Goal: Transaction & Acquisition: Purchase product/service

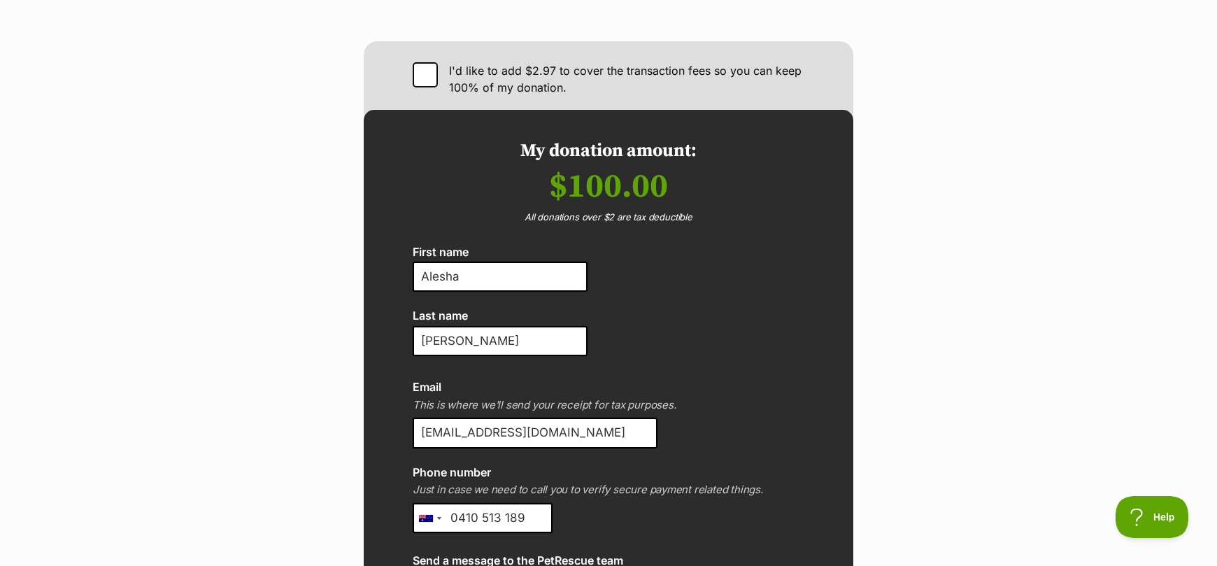
scroll to position [1291, 0]
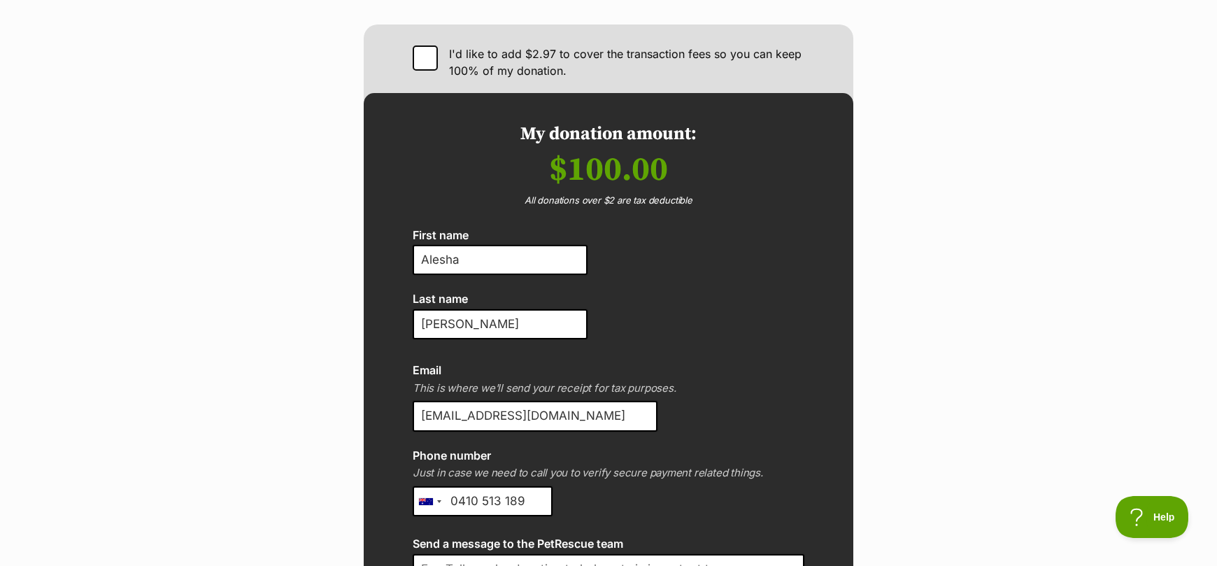
click at [594, 465] on p "Just in case we need to call you to verify secure payment related things." at bounding box center [609, 473] width 392 height 16
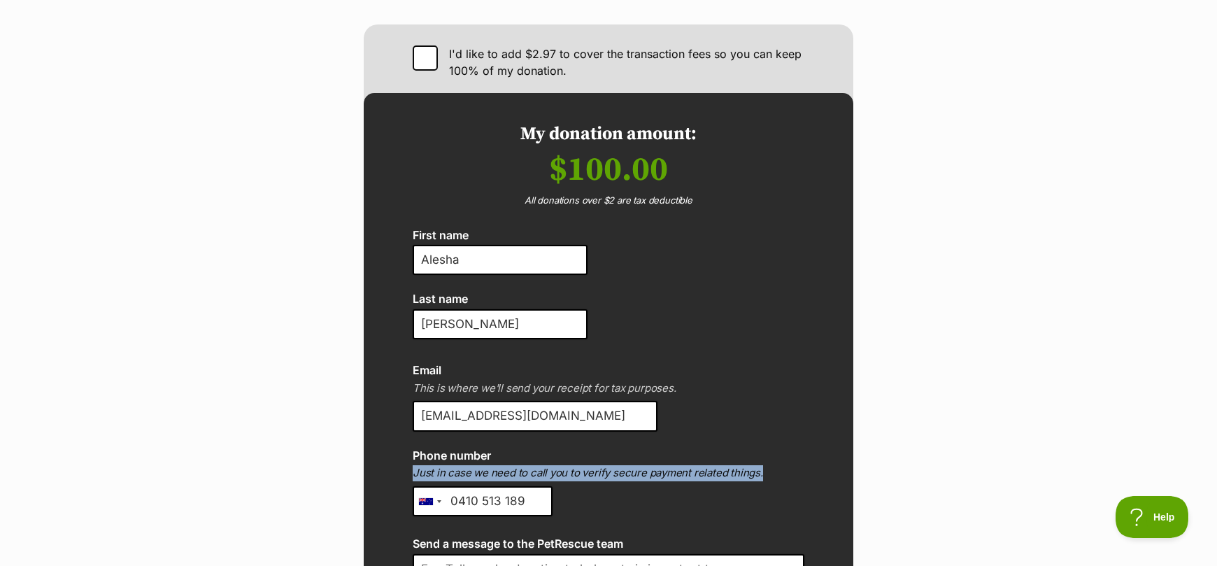
click at [594, 465] on p "Just in case we need to call you to verify secure payment related things." at bounding box center [609, 473] width 392 height 16
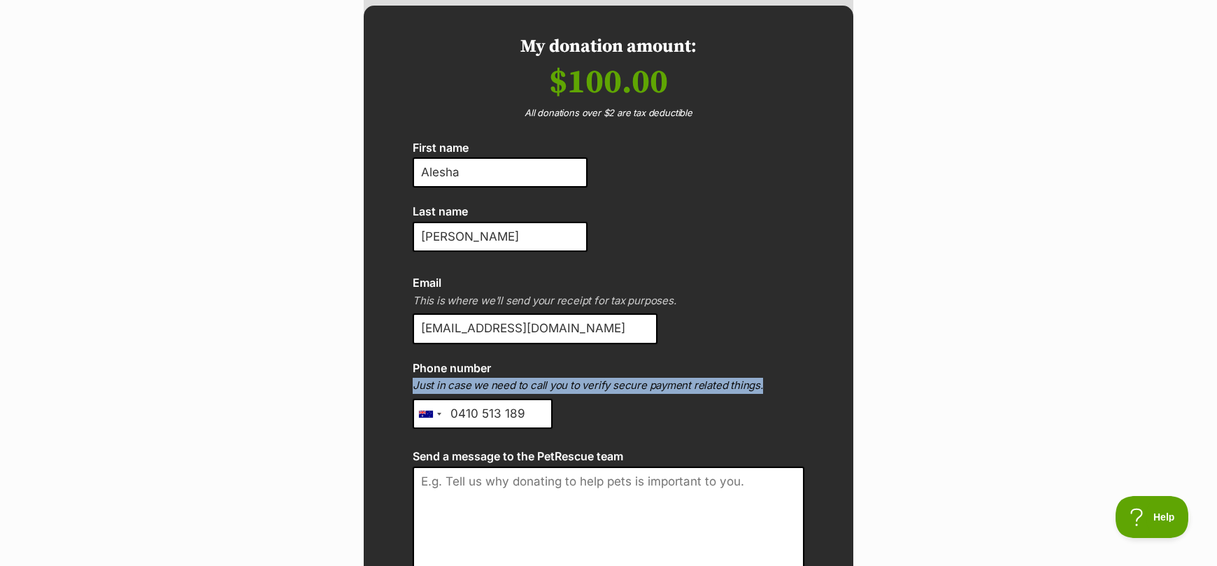
scroll to position [1386, 0]
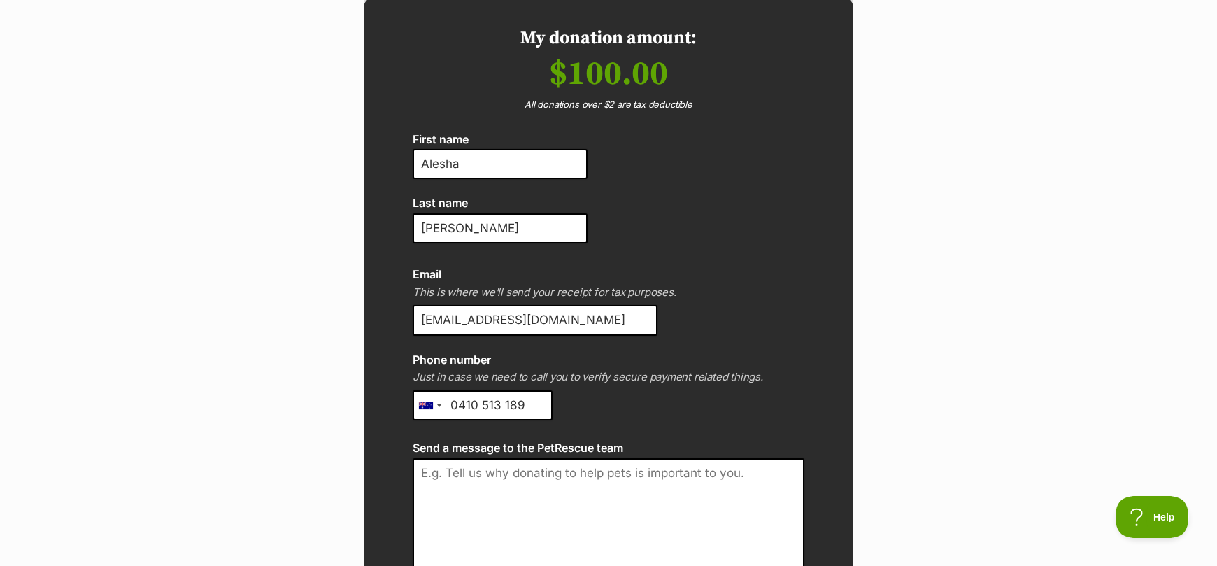
click at [534, 390] on input "0410 513 189" at bounding box center [483, 405] width 140 height 31
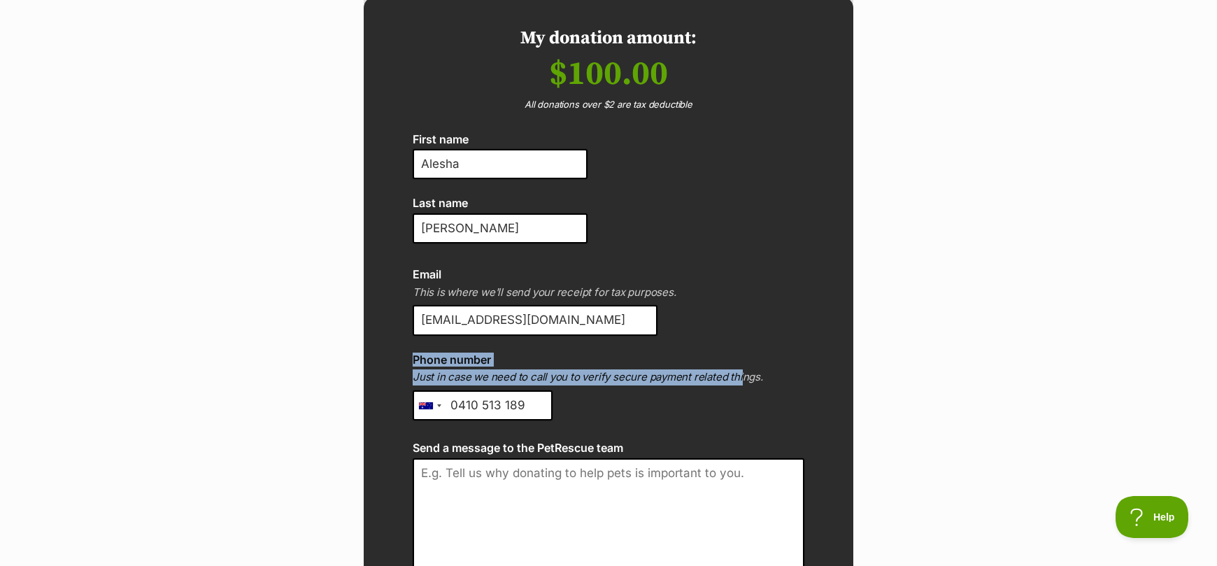
drag, startPoint x: 438, startPoint y: 308, endPoint x: 734, endPoint y: 325, distance: 296.4
click at [724, 369] on p "Just in case we need to call you to verify secure payment related things." at bounding box center [609, 377] width 392 height 16
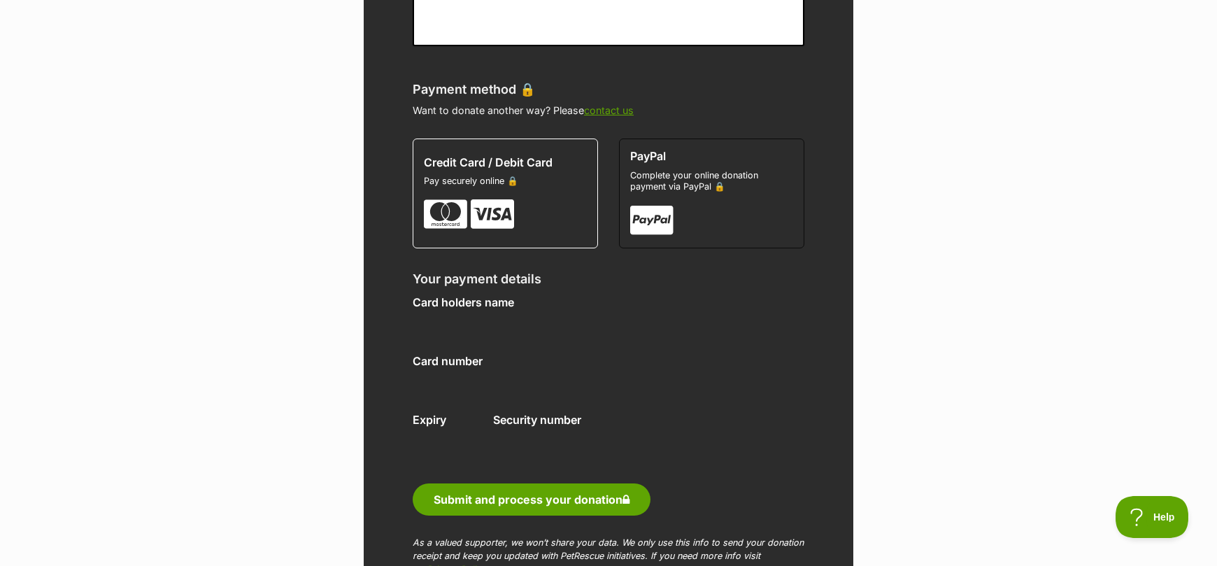
scroll to position [2072, 0]
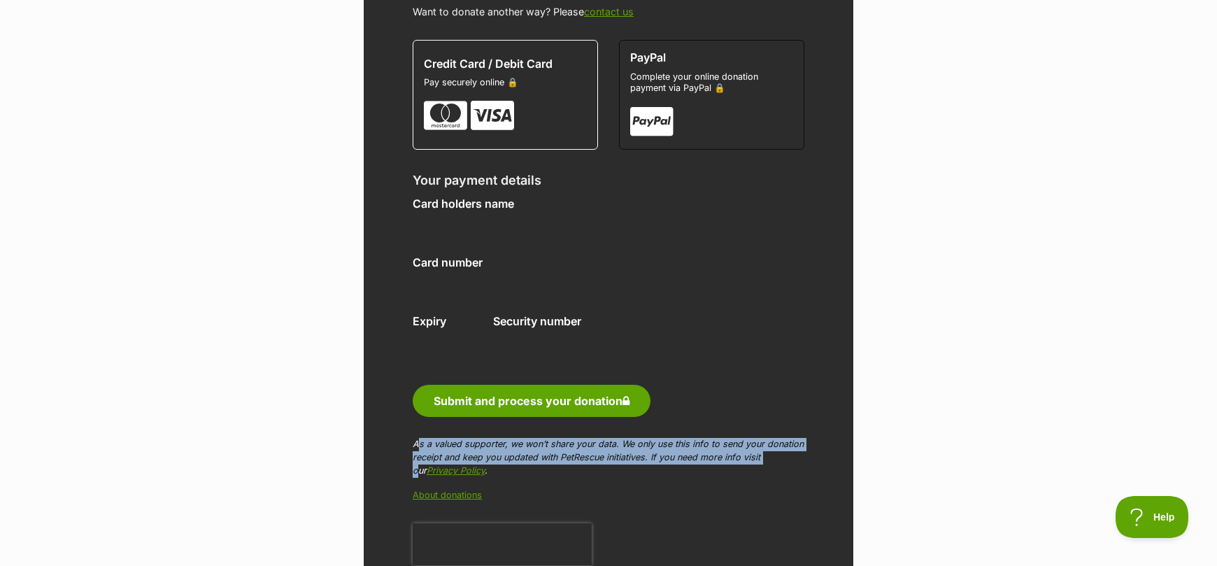
drag, startPoint x: 423, startPoint y: 392, endPoint x: 767, endPoint y: 399, distance: 343.5
click at [767, 438] on p "As a valued supporter, we won’t share your data. We only use this info to send …" at bounding box center [609, 458] width 392 height 40
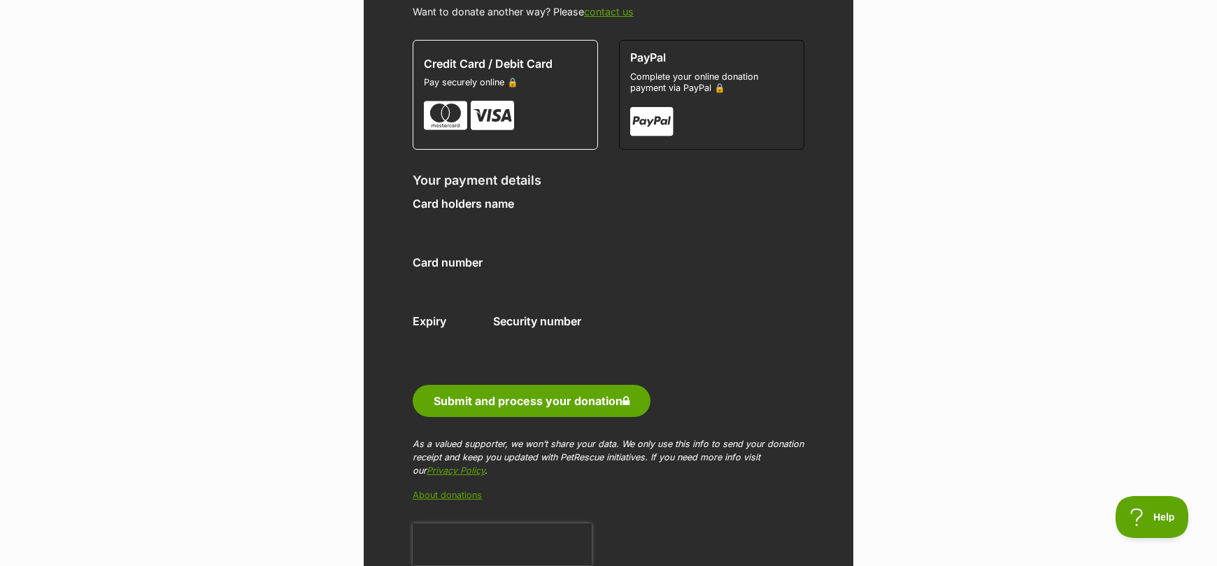
click at [764, 438] on p "As a valued supporter, we won’t share your data. We only use this info to send …" at bounding box center [609, 458] width 392 height 40
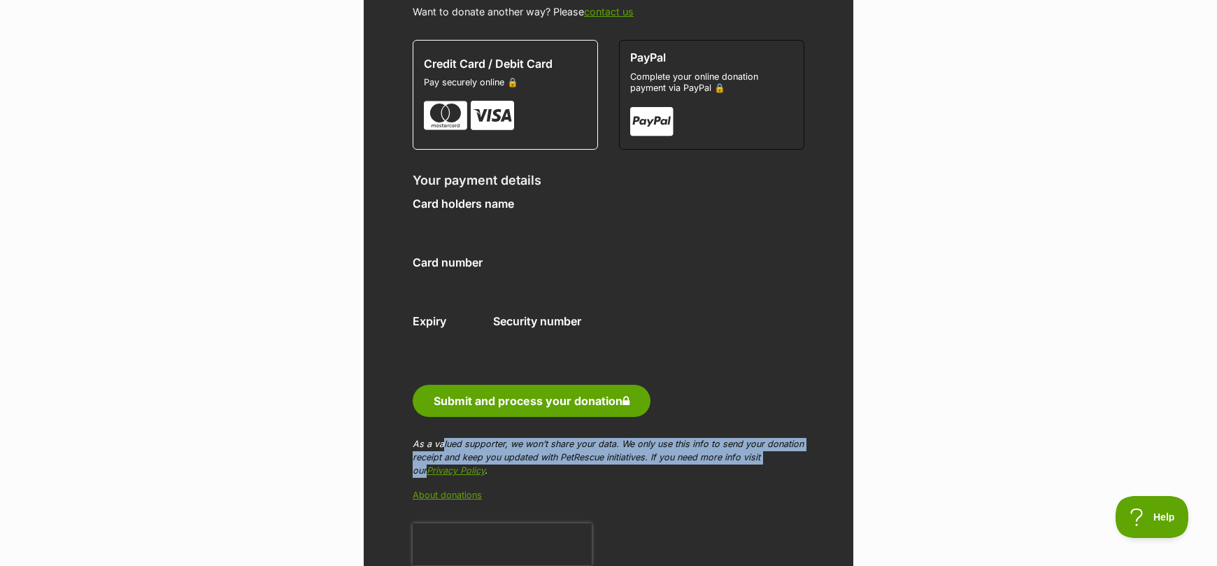
drag, startPoint x: 790, startPoint y: 402, endPoint x: 479, endPoint y: 391, distance: 311.4
click at [441, 438] on p "As a valued supporter, we won’t share your data. We only use this info to send …" at bounding box center [609, 458] width 392 height 40
click at [527, 438] on p "As a valued supporter, we won’t share your data. We only use this info to send …" at bounding box center [609, 458] width 392 height 40
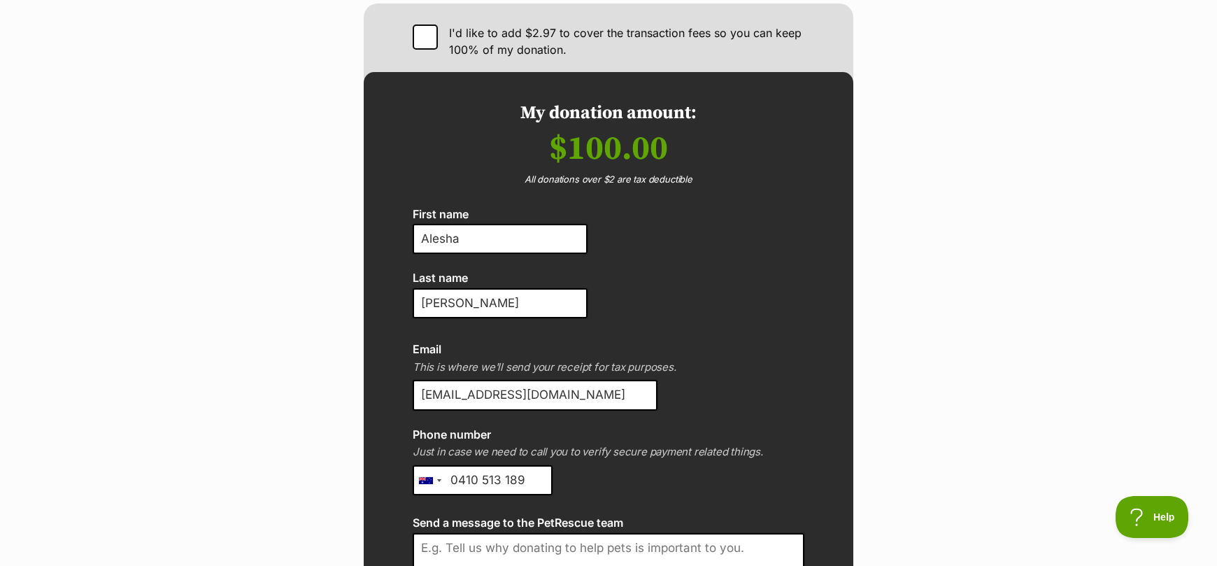
scroll to position [1310, 0]
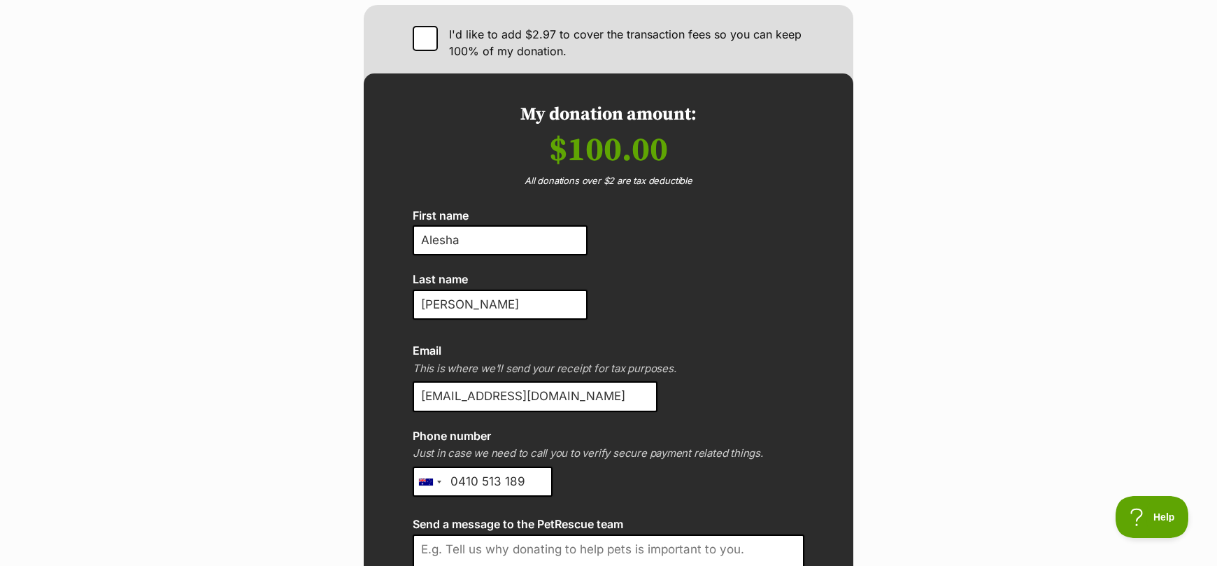
click at [537, 467] on input "0410 513 189" at bounding box center [483, 482] width 140 height 31
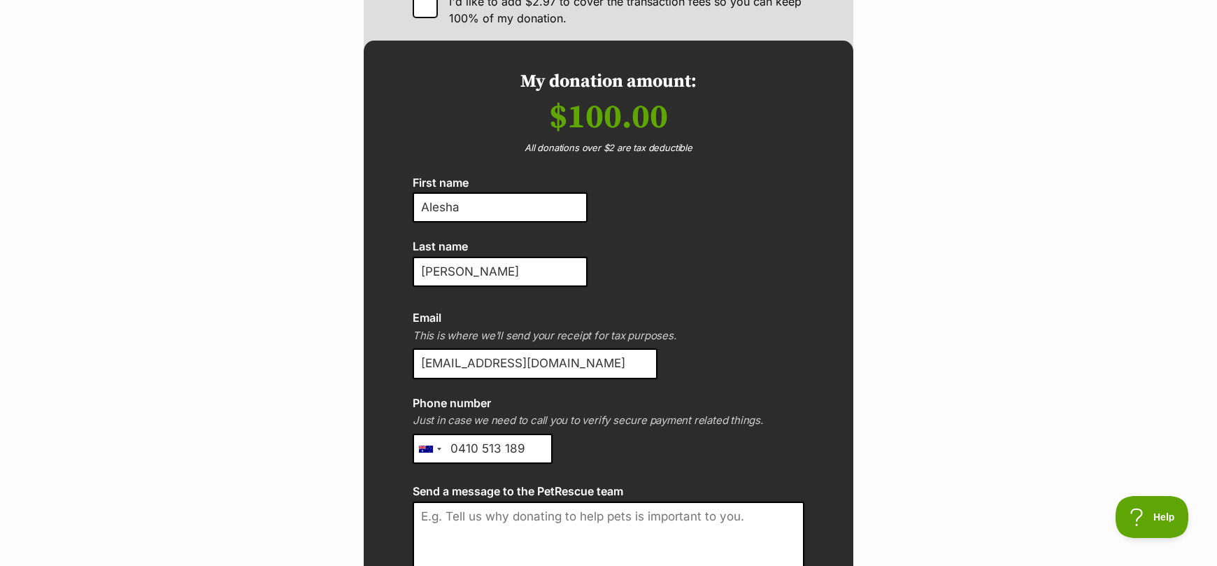
scroll to position [1323, 0]
